Goal: Register for event/course

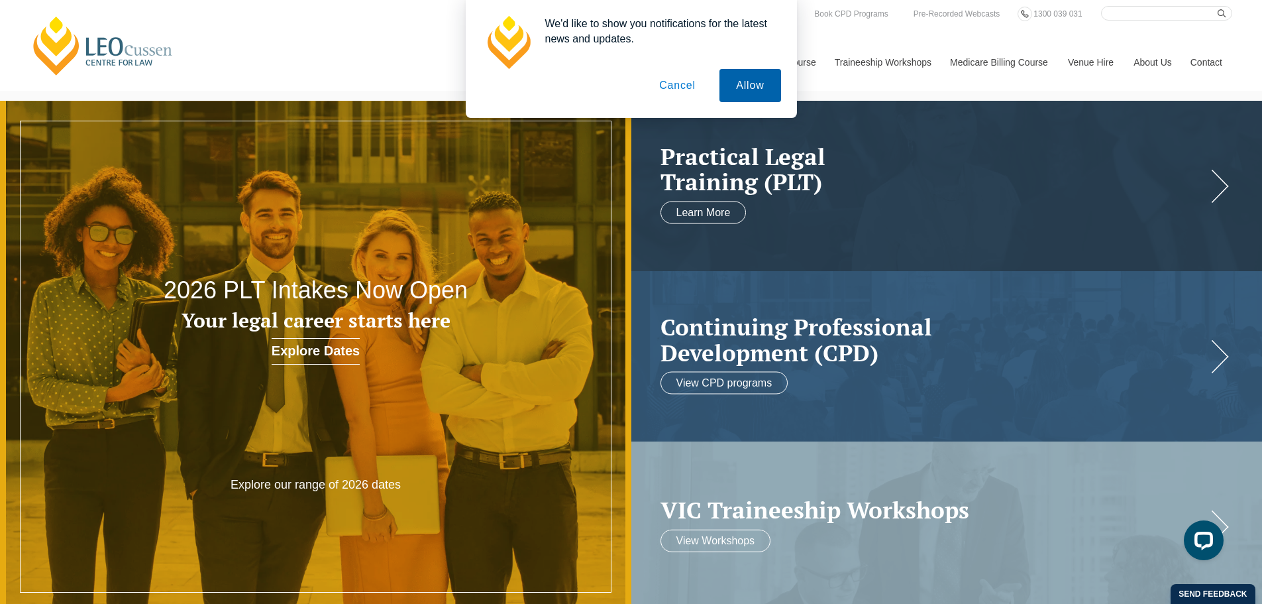
click at [752, 87] on button "Allow" at bounding box center [750, 85] width 61 height 33
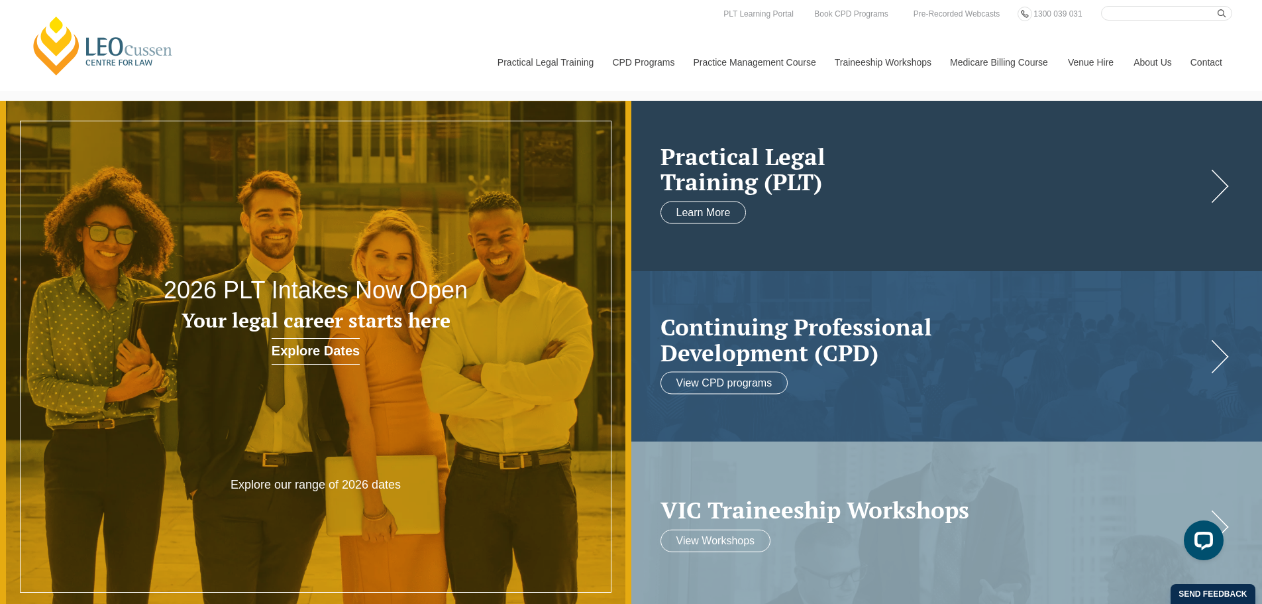
click at [1200, 193] on h2 "Practical Legal Training (PLT)" at bounding box center [934, 168] width 547 height 51
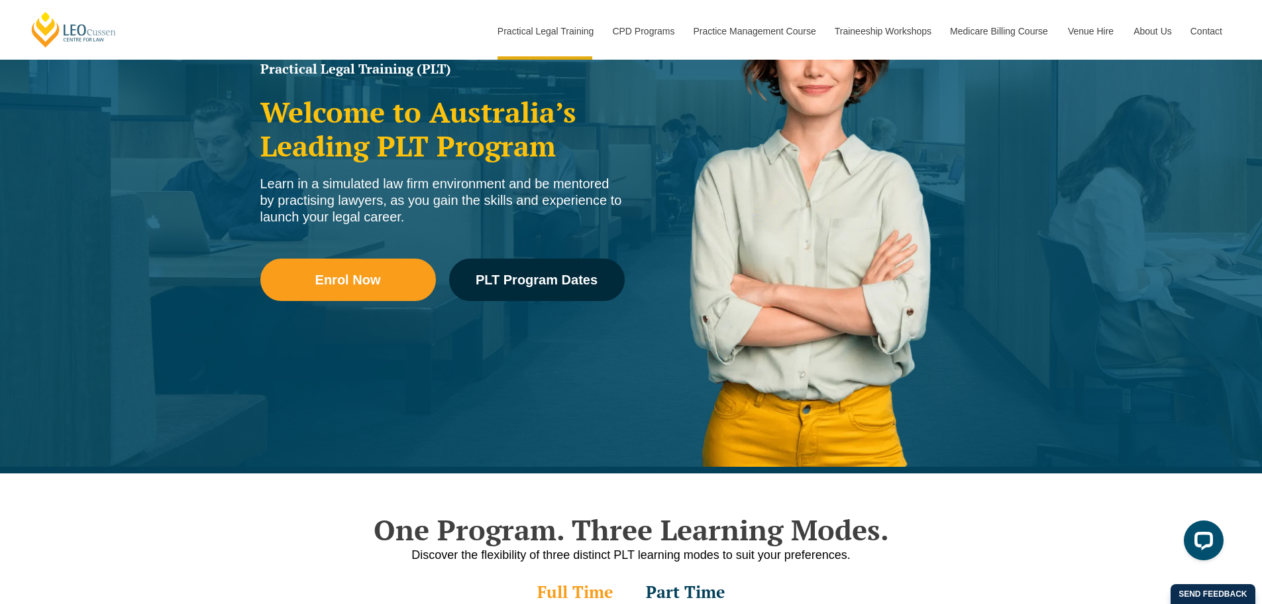
scroll to position [199, 0]
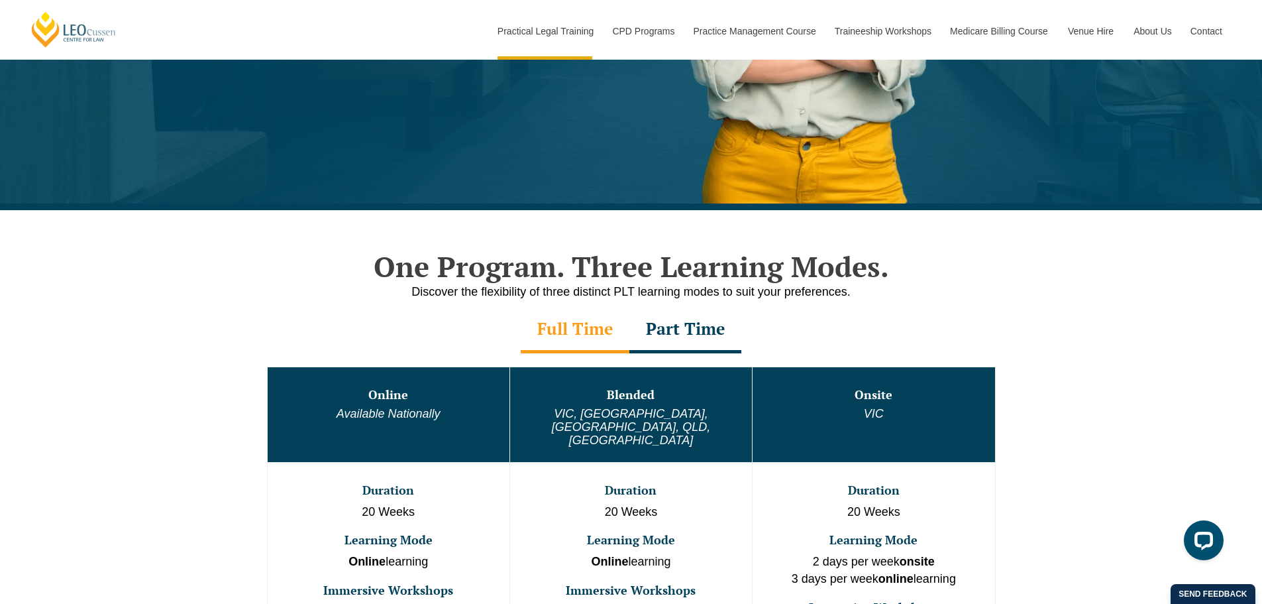
click at [405, 425] on td "Online Available Nationally" at bounding box center [388, 413] width 243 height 95
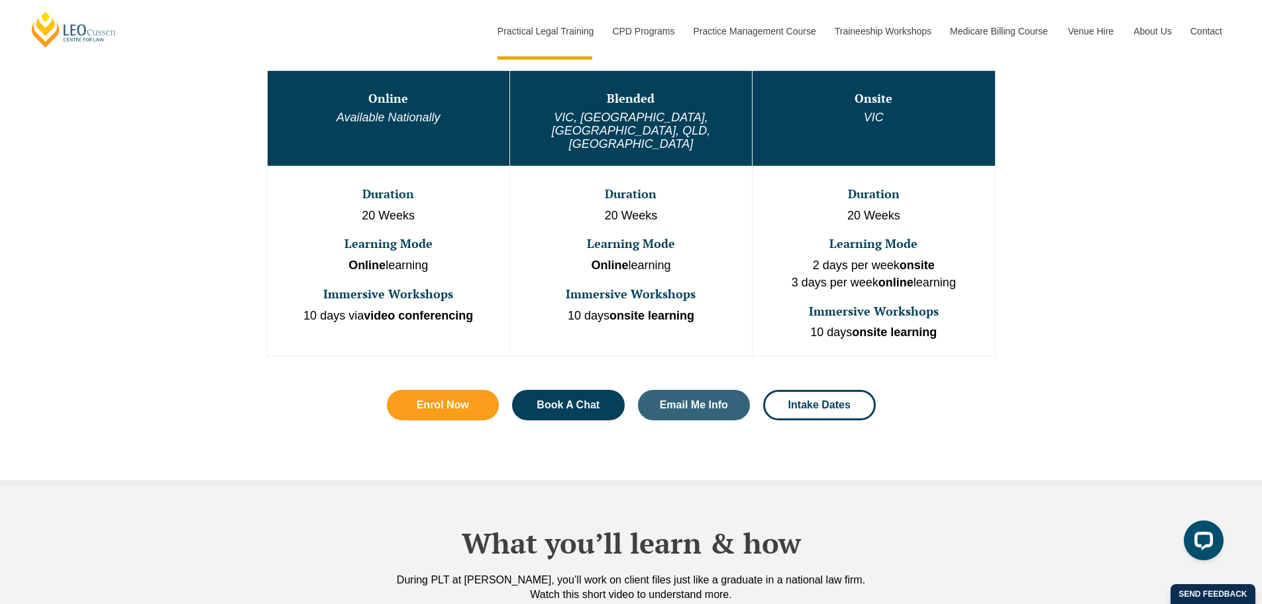
scroll to position [596, 0]
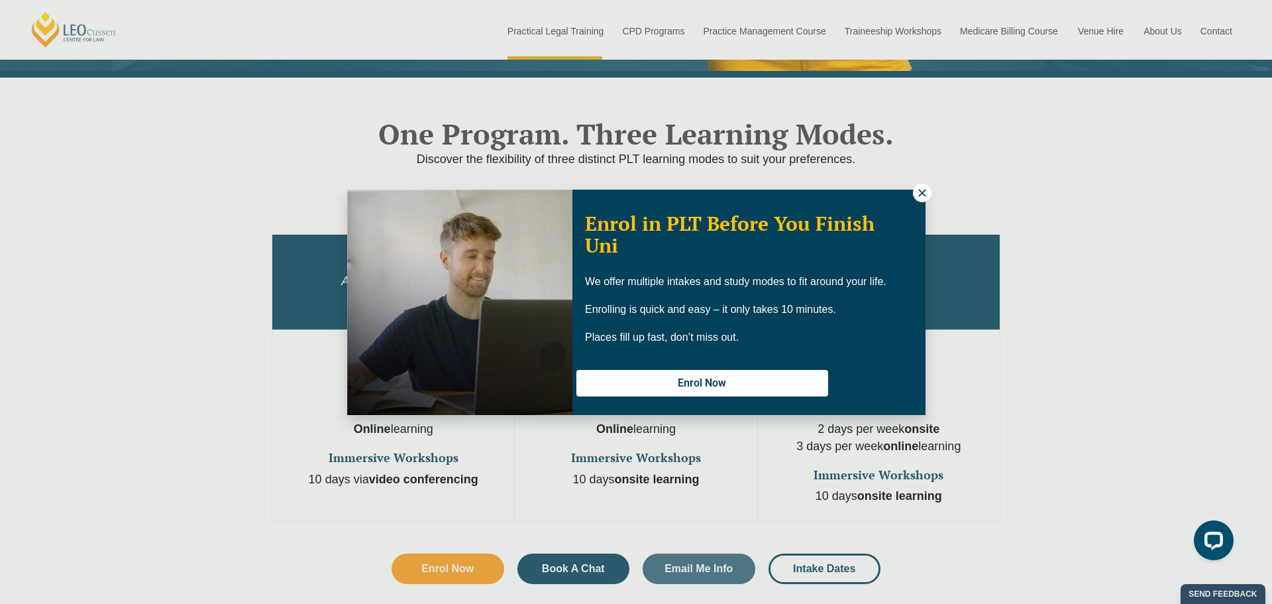
click at [922, 192] on icon at bounding box center [922, 192] width 7 height 7
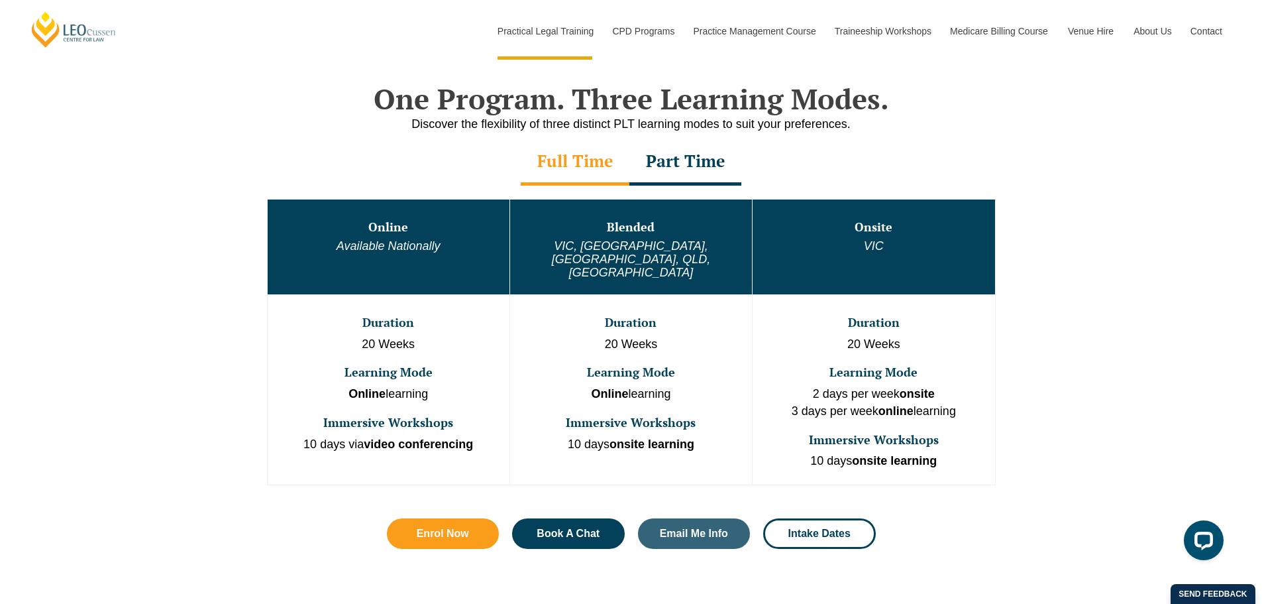
scroll to position [663, 0]
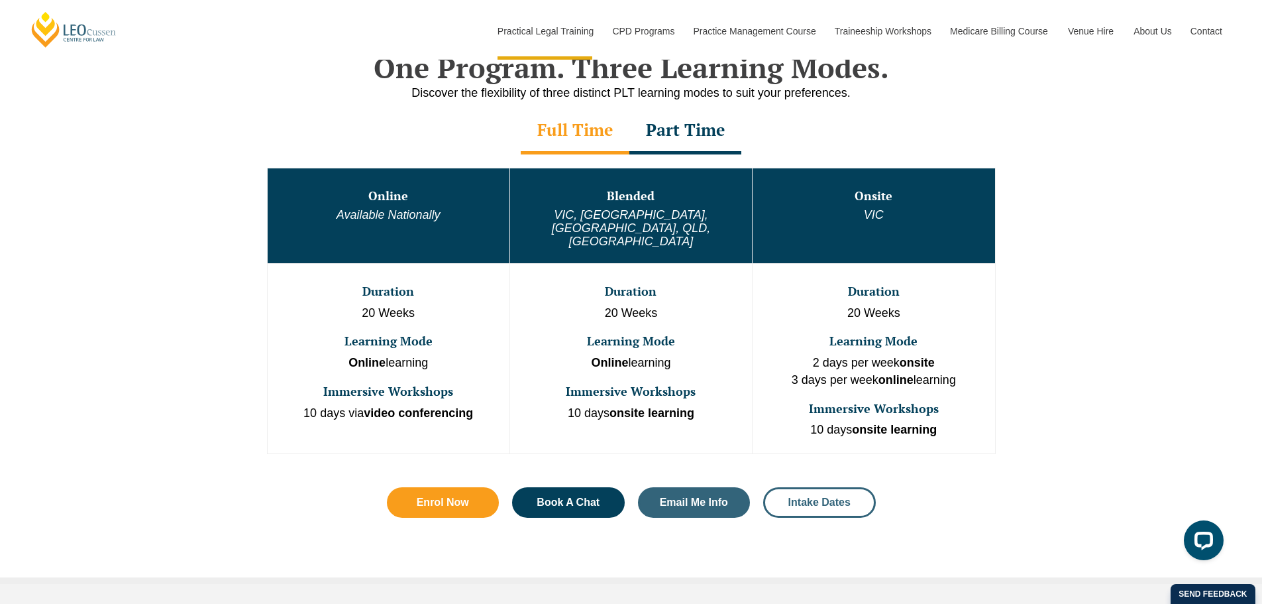
click at [827, 497] on span "Intake Dates" at bounding box center [820, 502] width 62 height 11
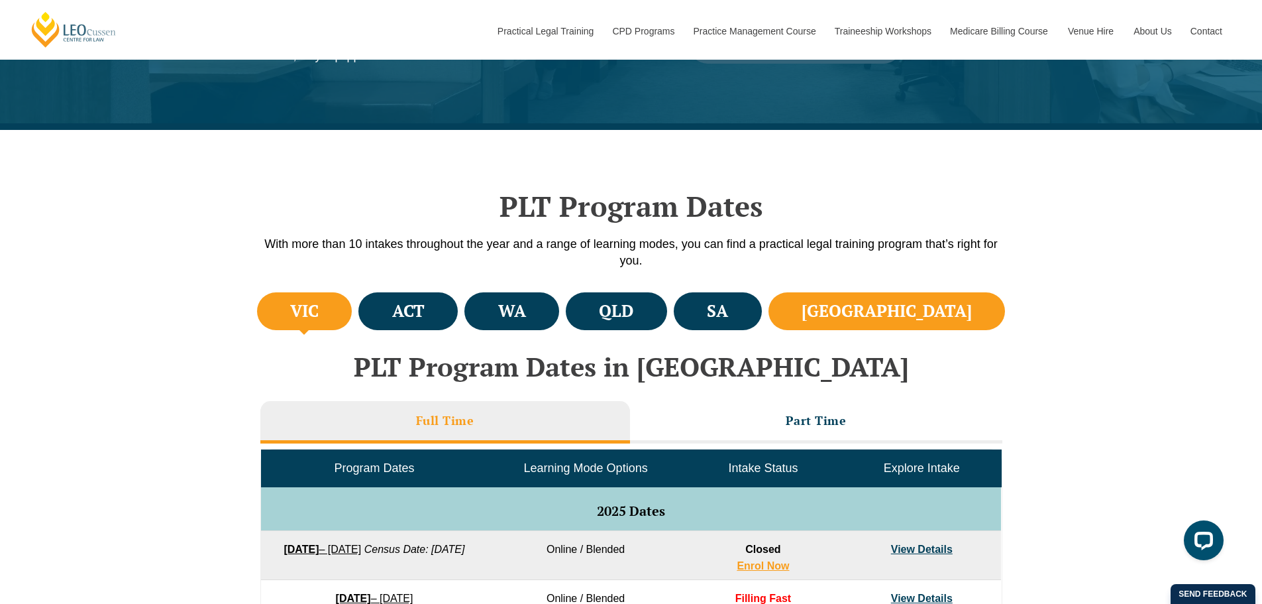
click at [960, 311] on h4 "[GEOGRAPHIC_DATA]" at bounding box center [887, 311] width 170 height 22
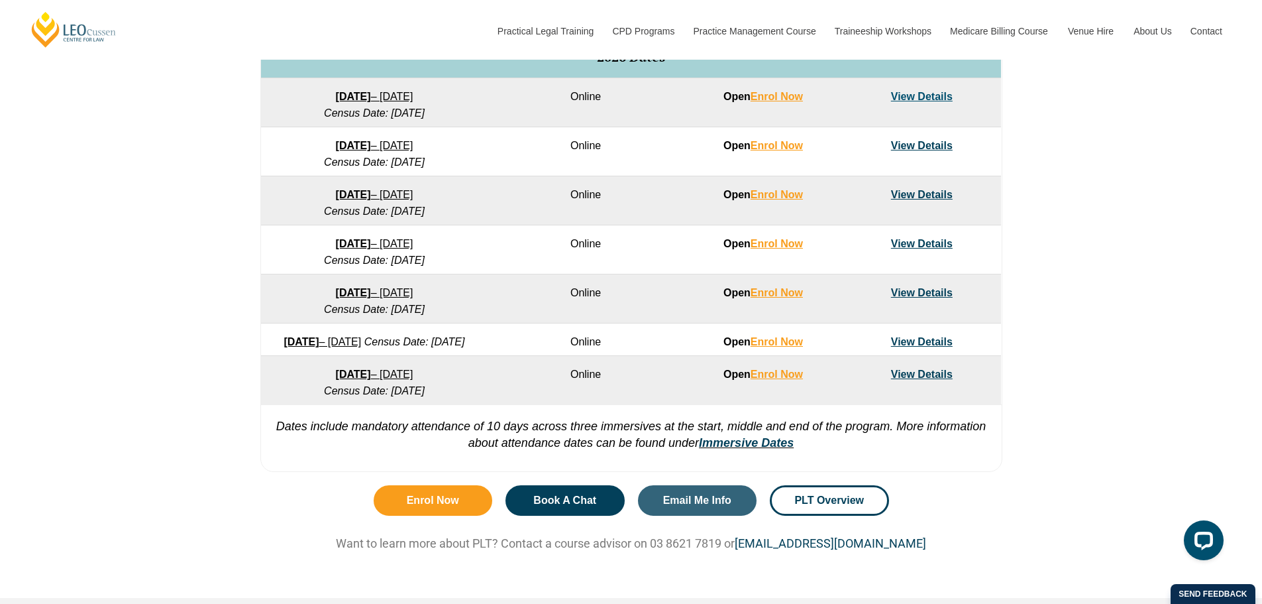
scroll to position [862, 0]
